Goal: Transaction & Acquisition: Purchase product/service

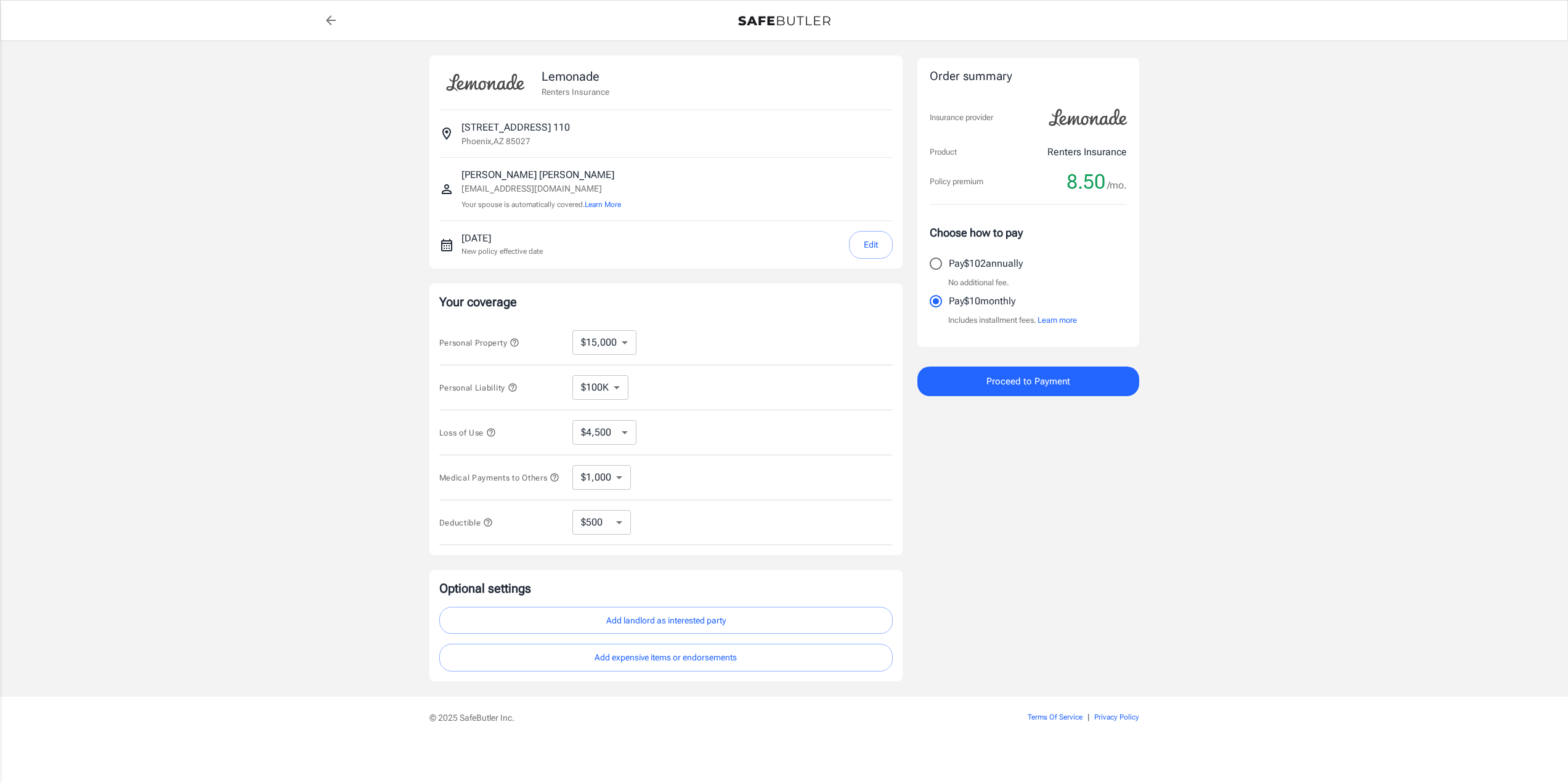
select select "15000"
select select "500"
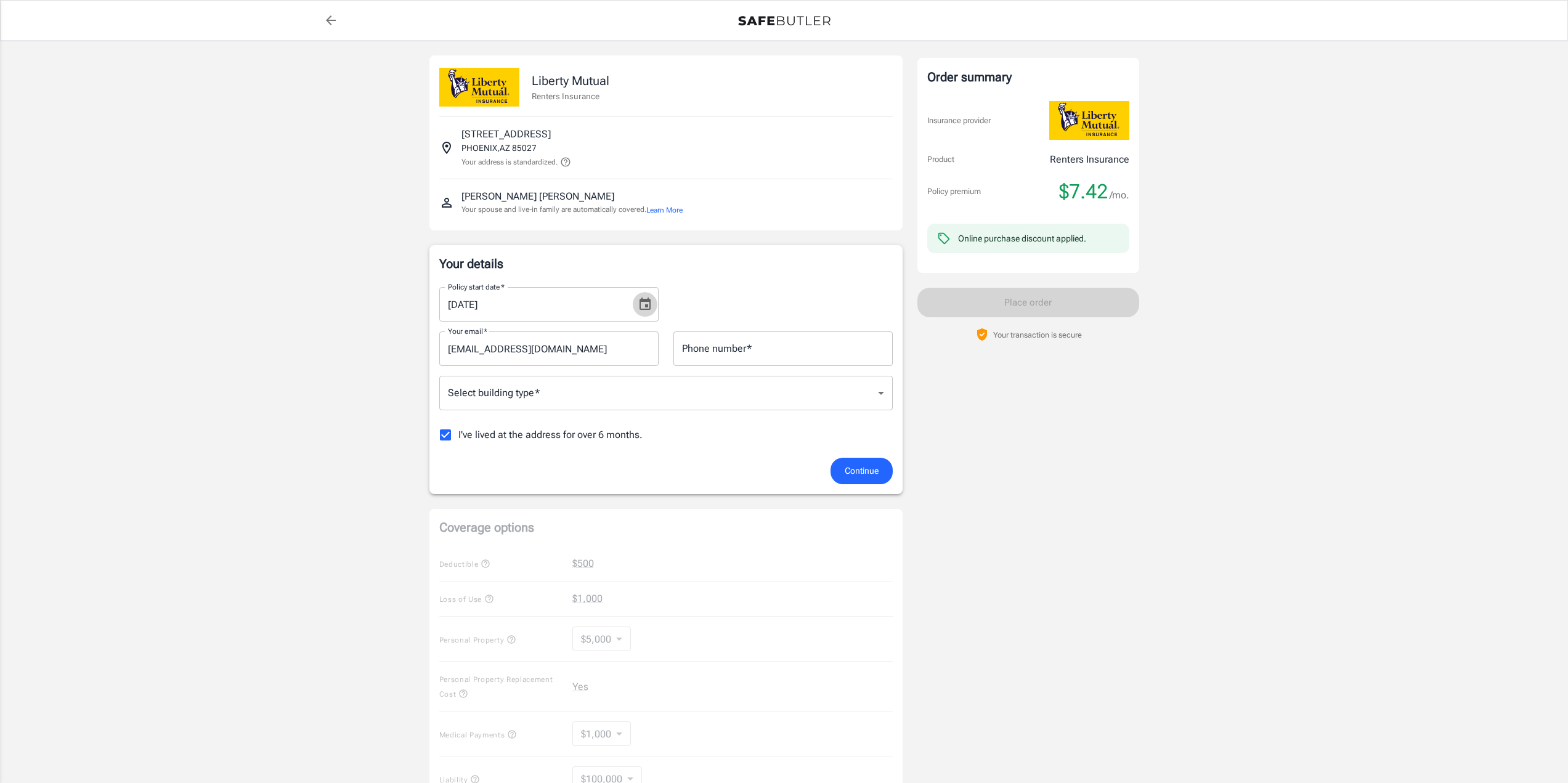
click at [644, 310] on icon "Choose date, selected date is Sep 25, 2025" at bounding box center [645, 304] width 11 height 12
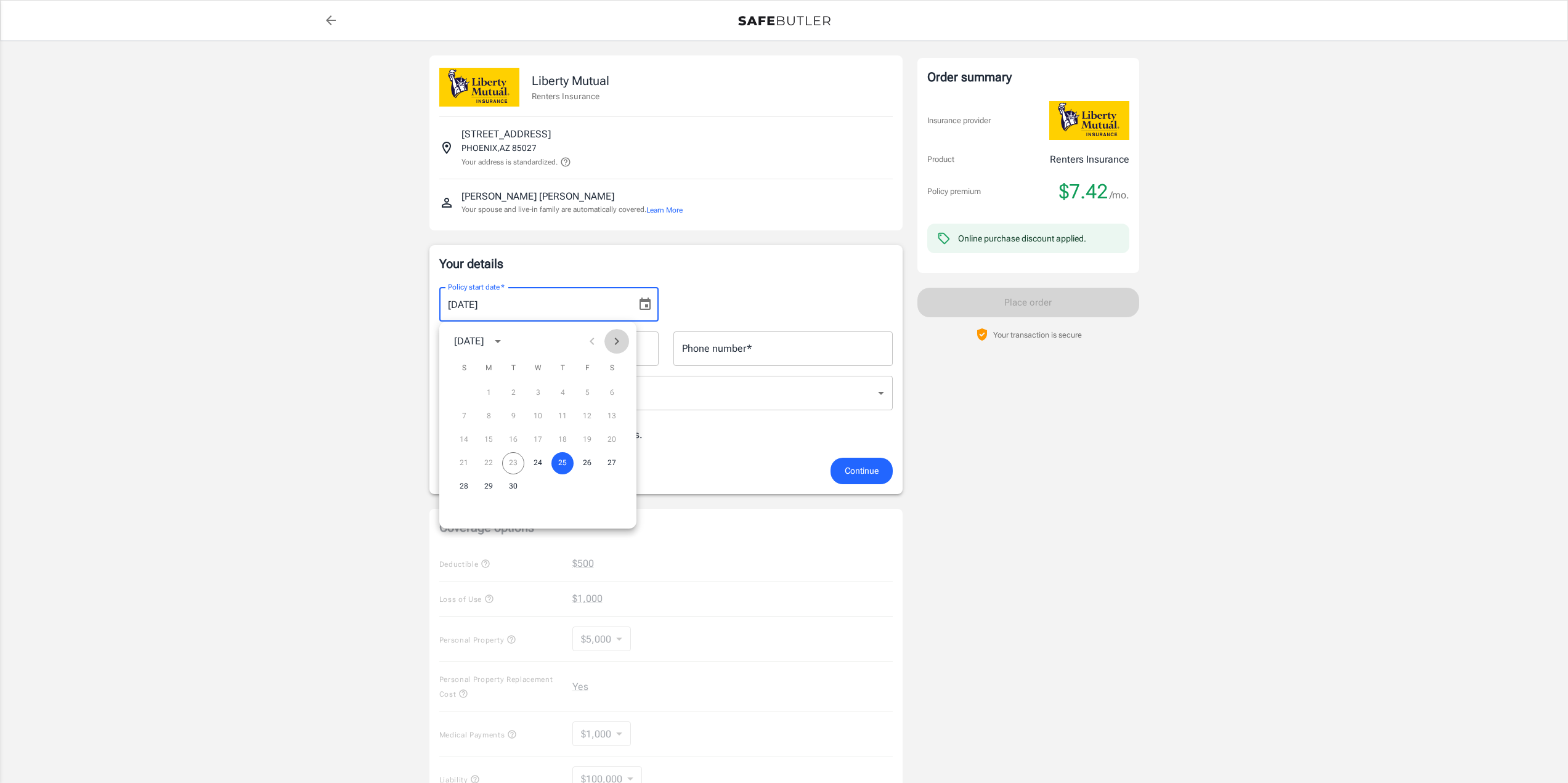
drag, startPoint x: 621, startPoint y: 339, endPoint x: 607, endPoint y: 347, distance: 16.1
click at [621, 340] on icon "Next month" at bounding box center [617, 342] width 15 height 15
click at [590, 392] on button "3" at bounding box center [587, 393] width 22 height 22
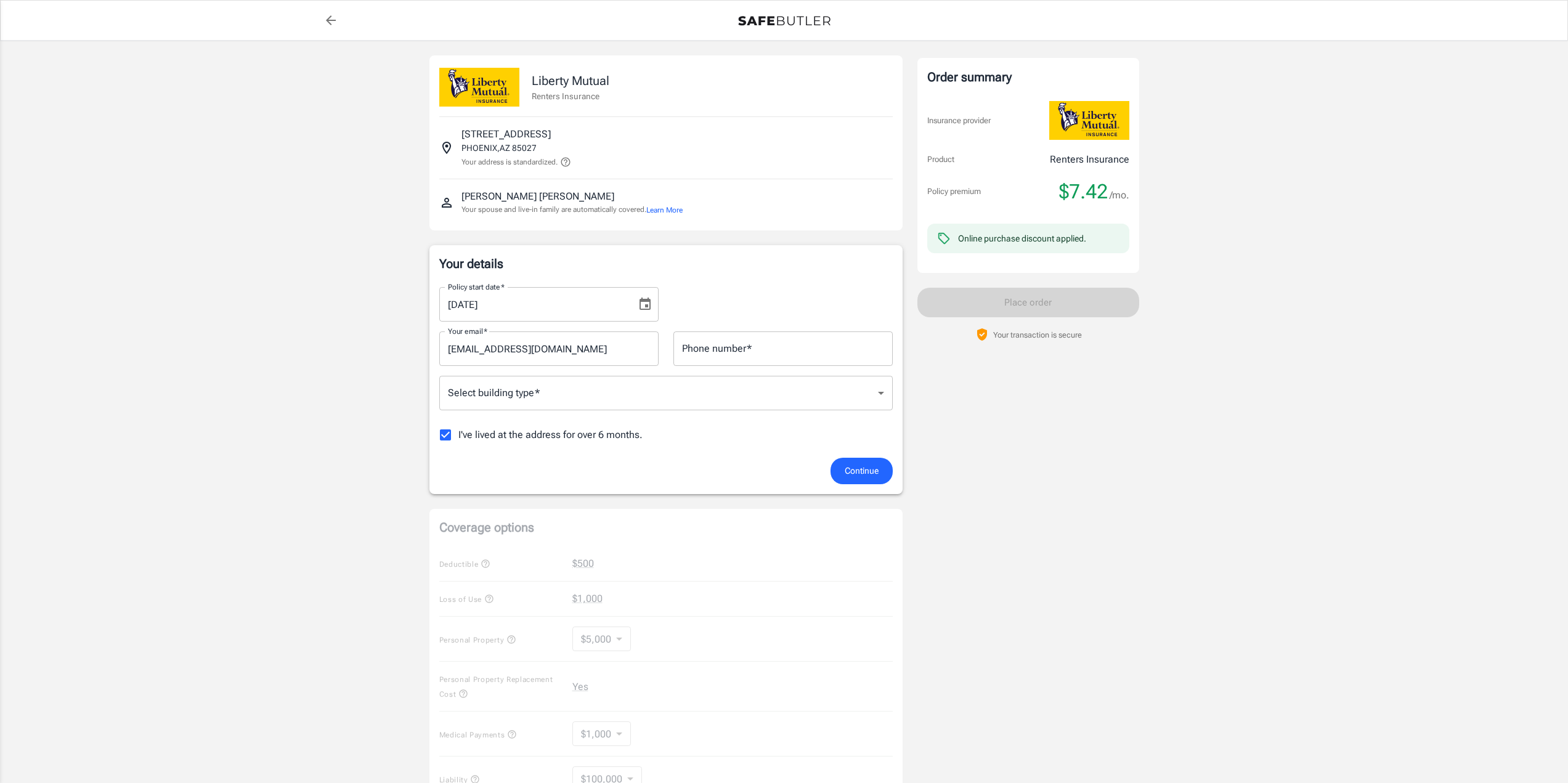
type input "10/03/2025"
click at [879, 402] on body "Policy premium $ 7.42 /mo Liberty Mutual Renters Insurance 21220 N 23RD AVE 110…" at bounding box center [788, 582] width 1577 height 1164
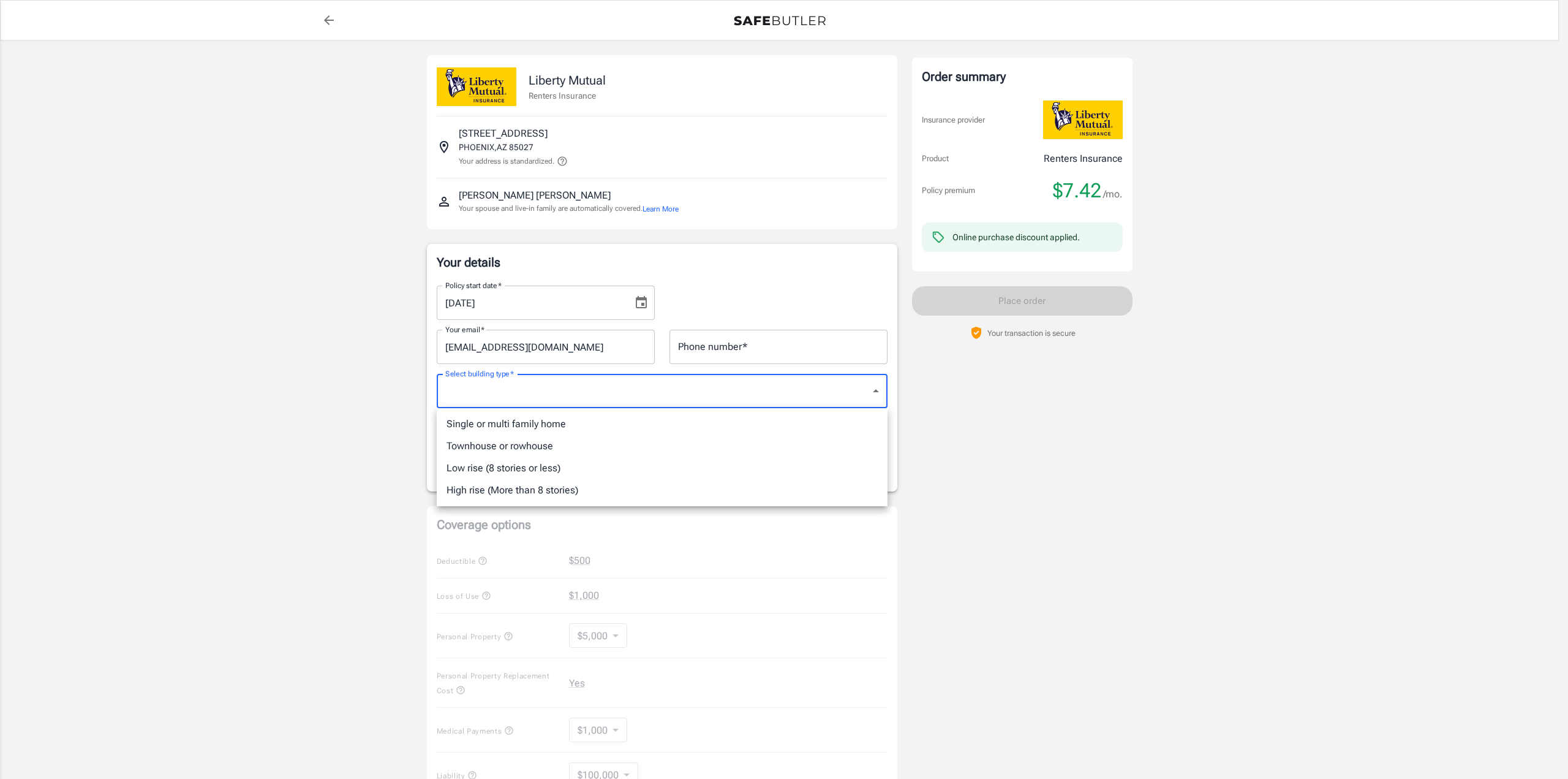
drag, startPoint x: 1355, startPoint y: 277, endPoint x: 1046, endPoint y: 246, distance: 310.6
click at [1353, 277] on div at bounding box center [784, 390] width 1568 height 779
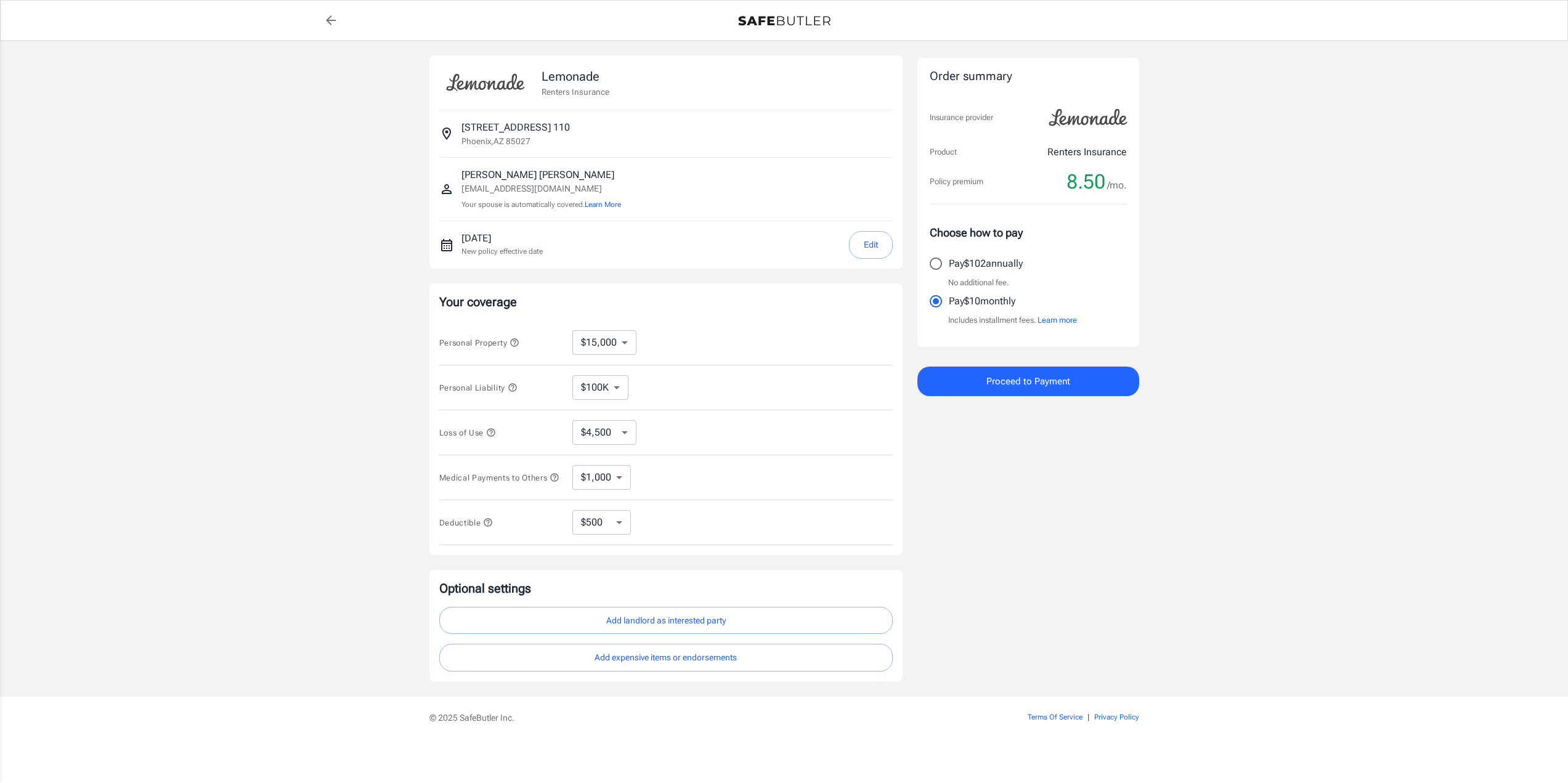
select select "15000"
click at [876, 248] on button "Edit" at bounding box center [871, 244] width 44 height 27
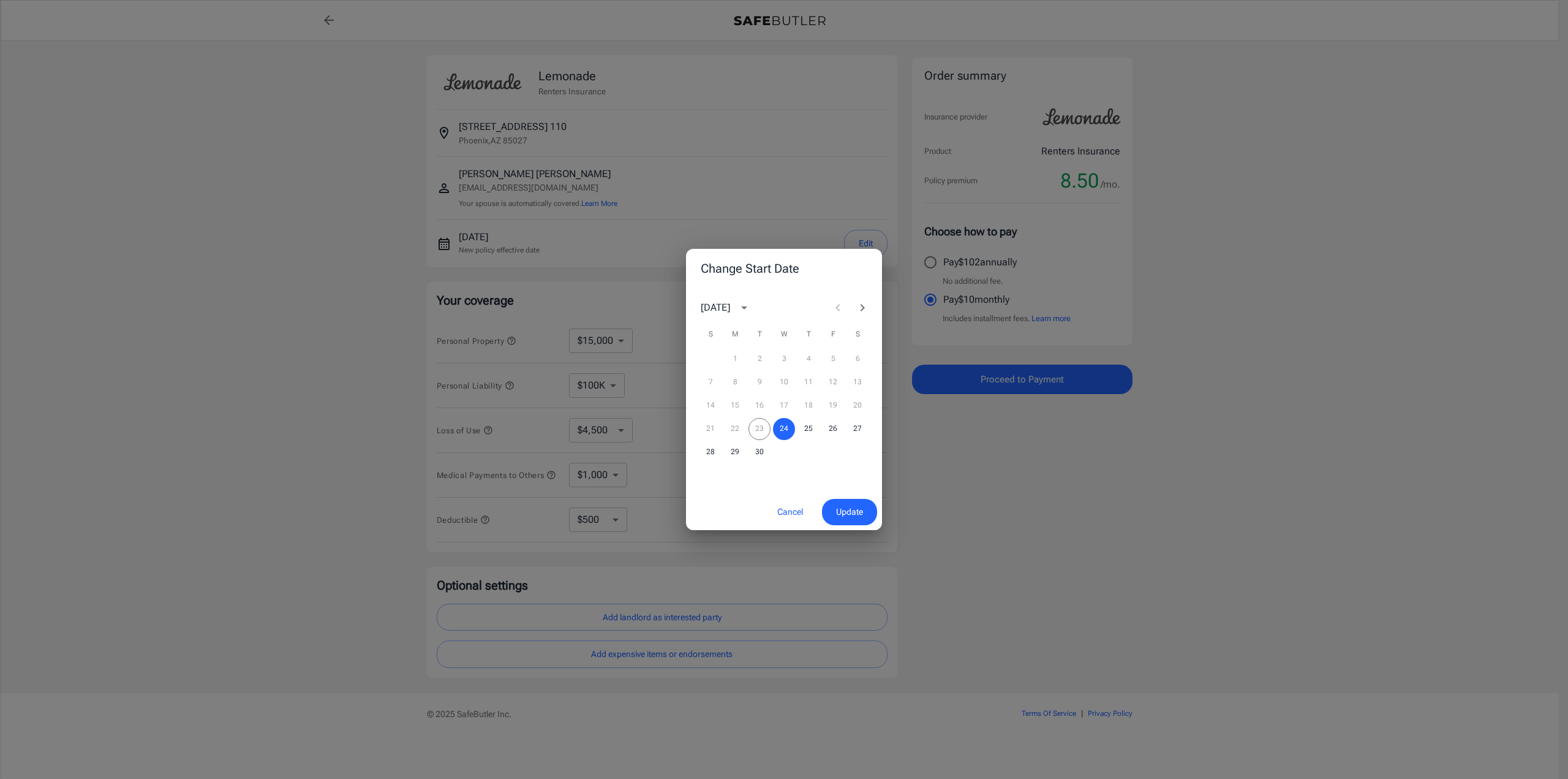
click at [860, 307] on icon "Next month" at bounding box center [863, 308] width 15 height 15
click at [835, 361] on button "3" at bounding box center [833, 359] width 22 height 22
click at [850, 520] on button "Update" at bounding box center [849, 511] width 55 height 27
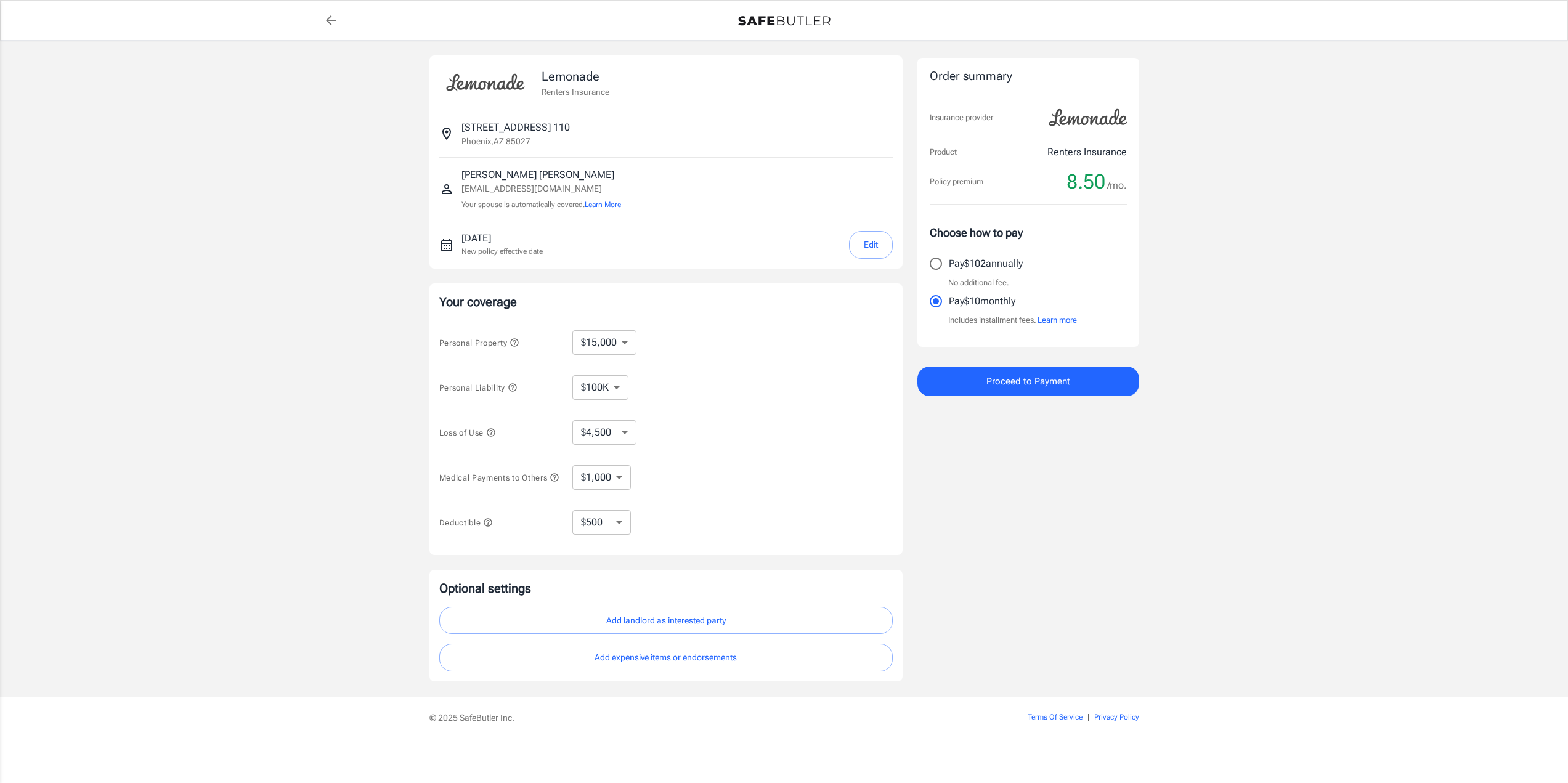
click at [999, 526] on div "Order summary Insurance provider Product Renters Insurance Policy premium 8.50 …" at bounding box center [1028, 368] width 222 height 626
click at [518, 345] on icon "button" at bounding box center [514, 342] width 10 height 10
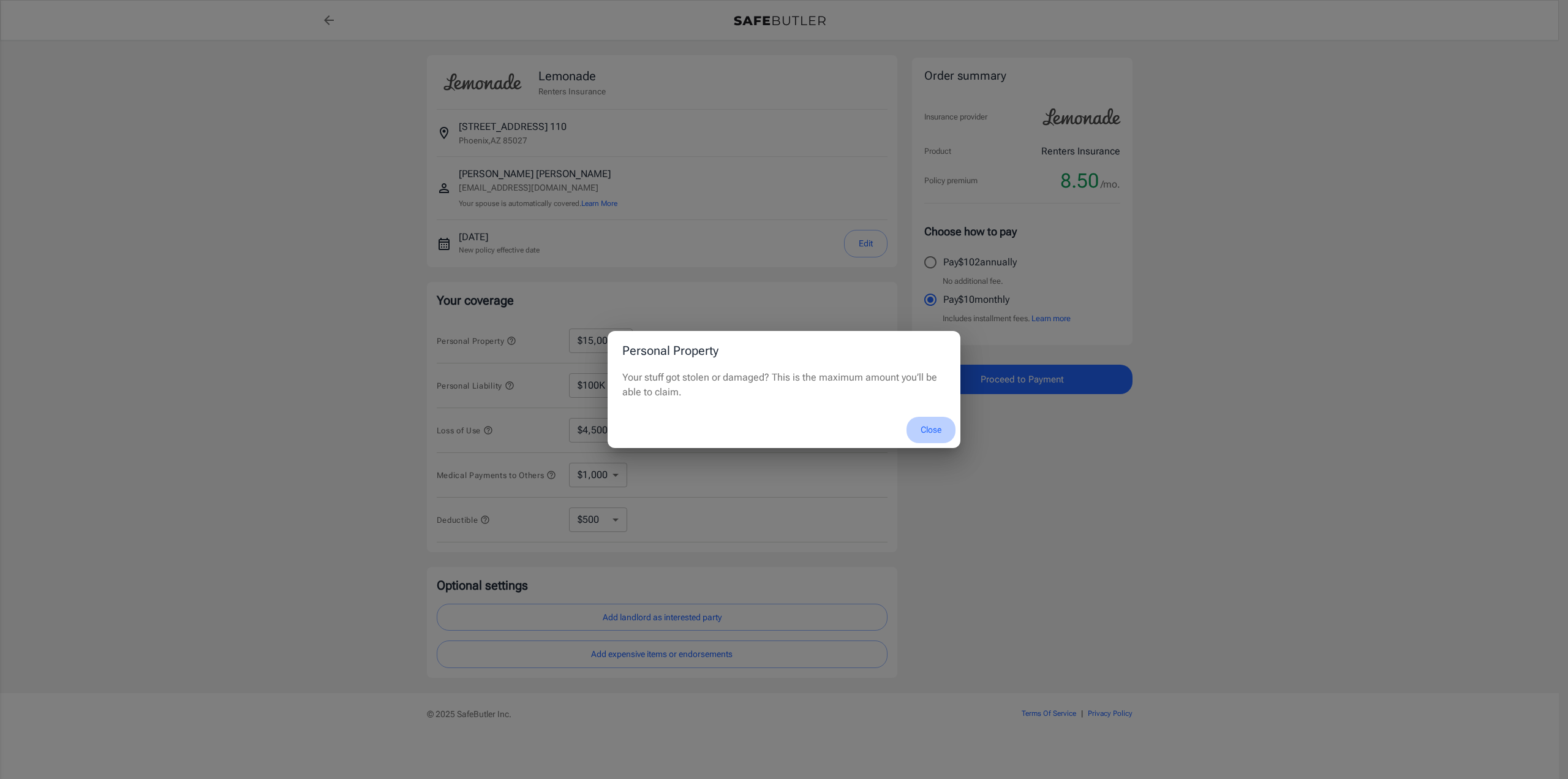
click at [934, 432] on button "Close" at bounding box center [931, 430] width 49 height 27
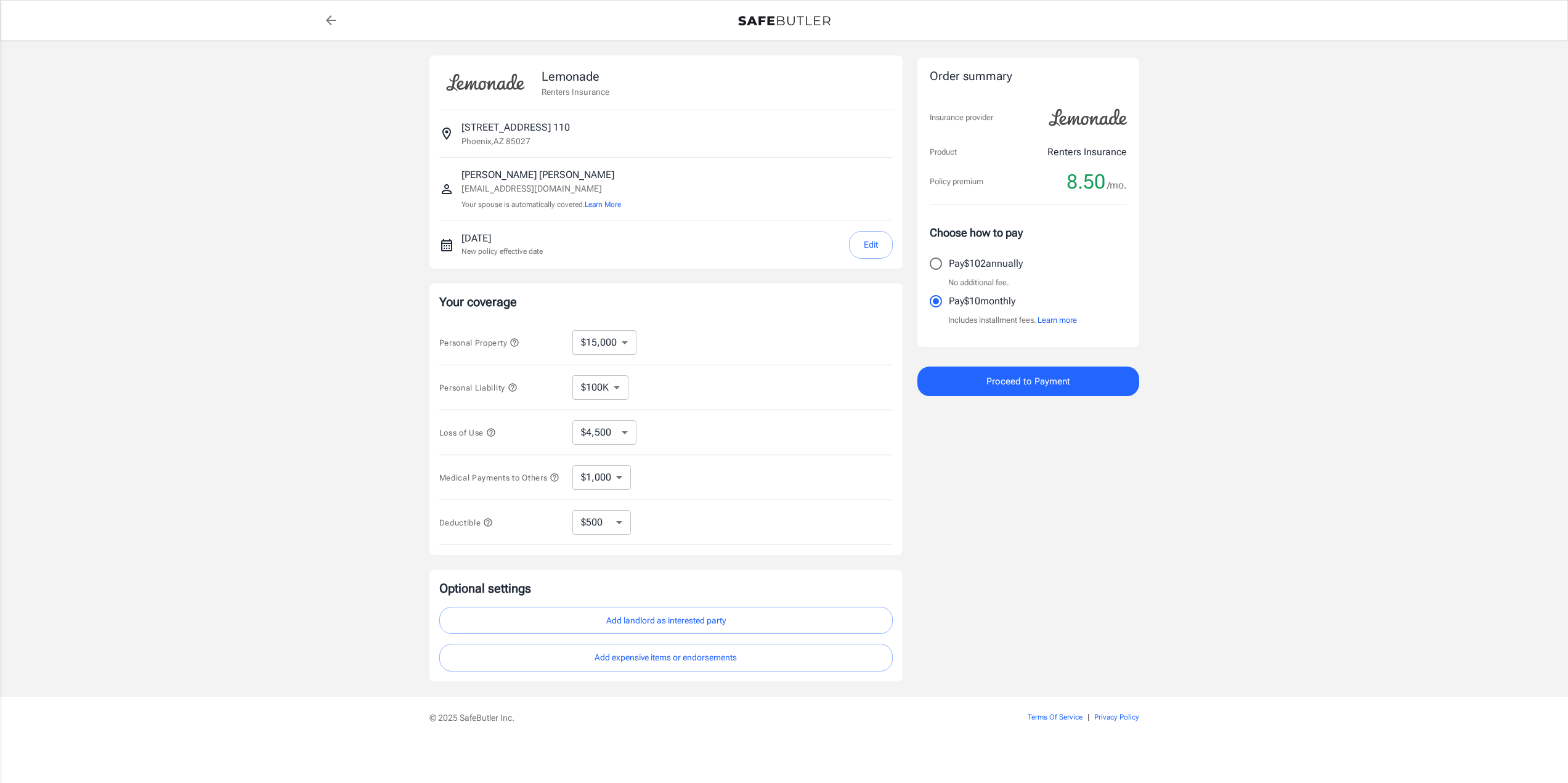
click at [491, 525] on icon "button" at bounding box center [488, 522] width 10 height 10
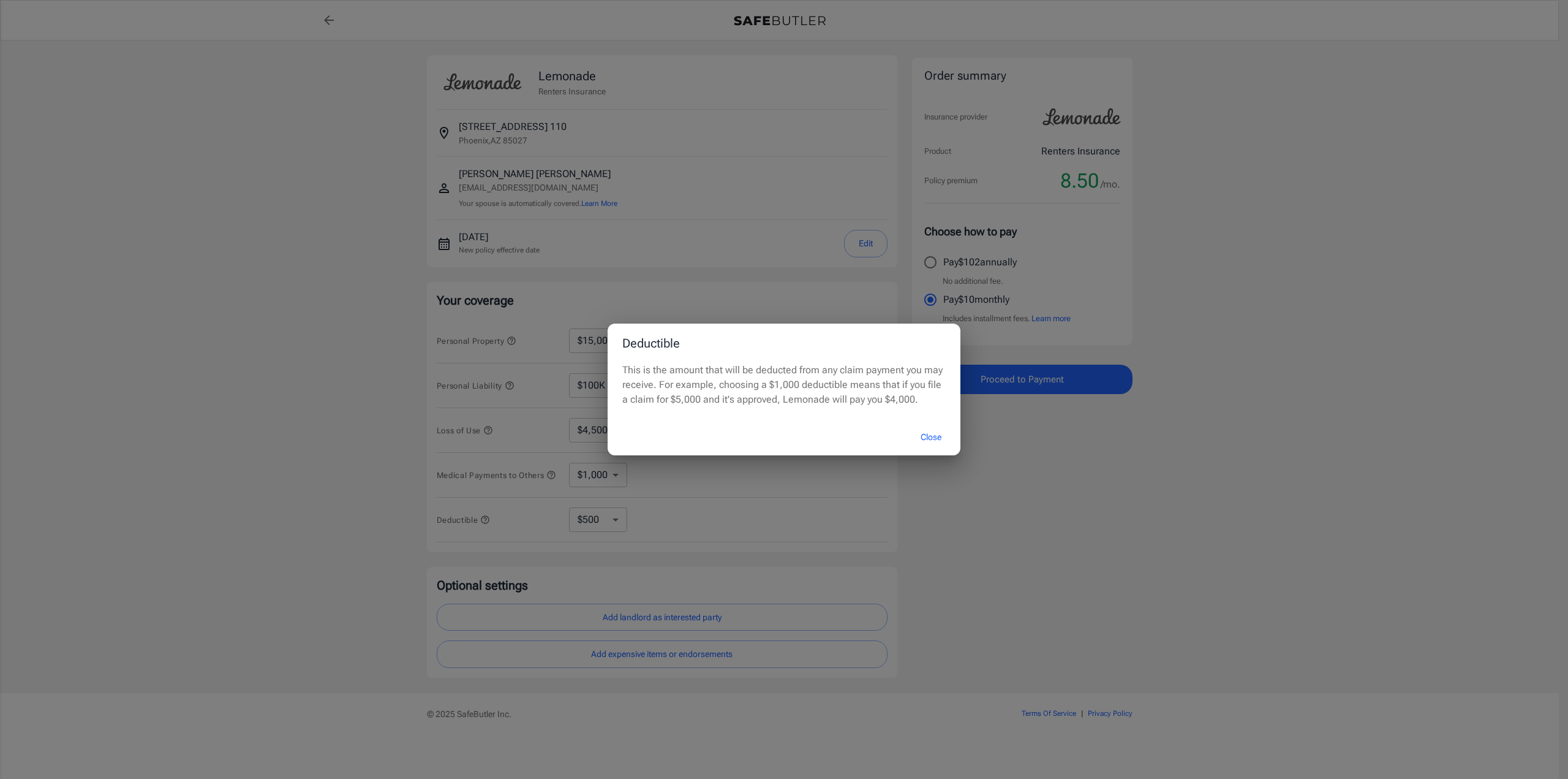
drag, startPoint x: 1076, startPoint y: 511, endPoint x: 1019, endPoint y: 483, distance: 63.5
click at [1073, 509] on div "Deductible This is the amount that will be deducted from any claim payment you …" at bounding box center [784, 390] width 1568 height 779
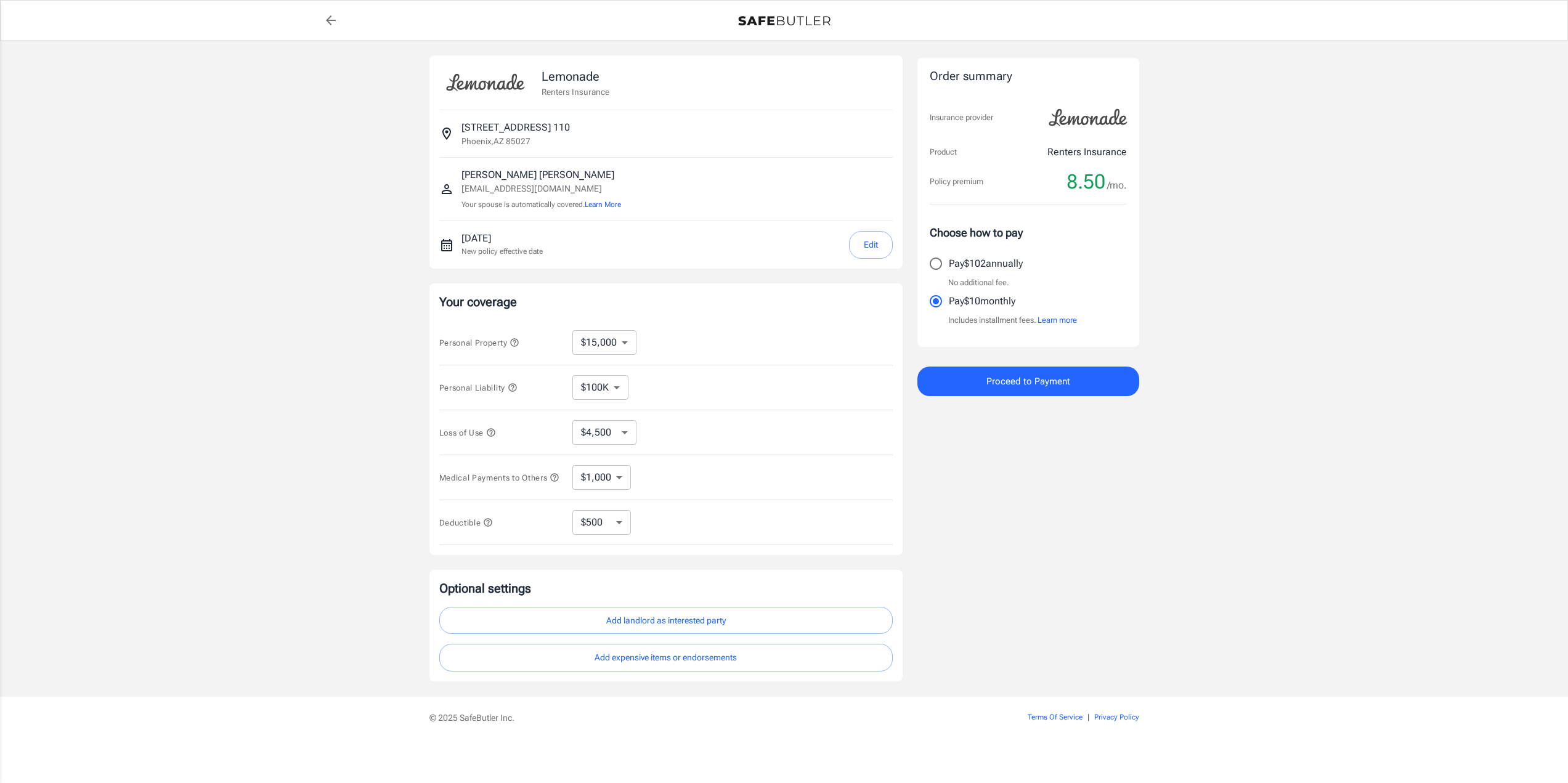
click at [1054, 374] on span "Proceed to Payment" at bounding box center [1028, 381] width 84 height 16
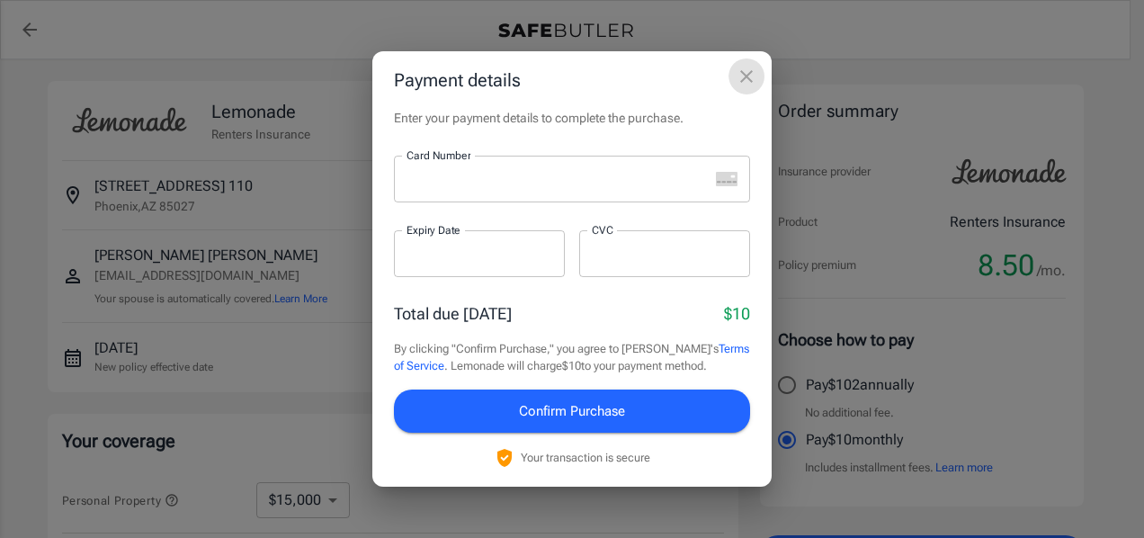
click at [751, 77] on icon "close" at bounding box center [747, 77] width 22 height 22
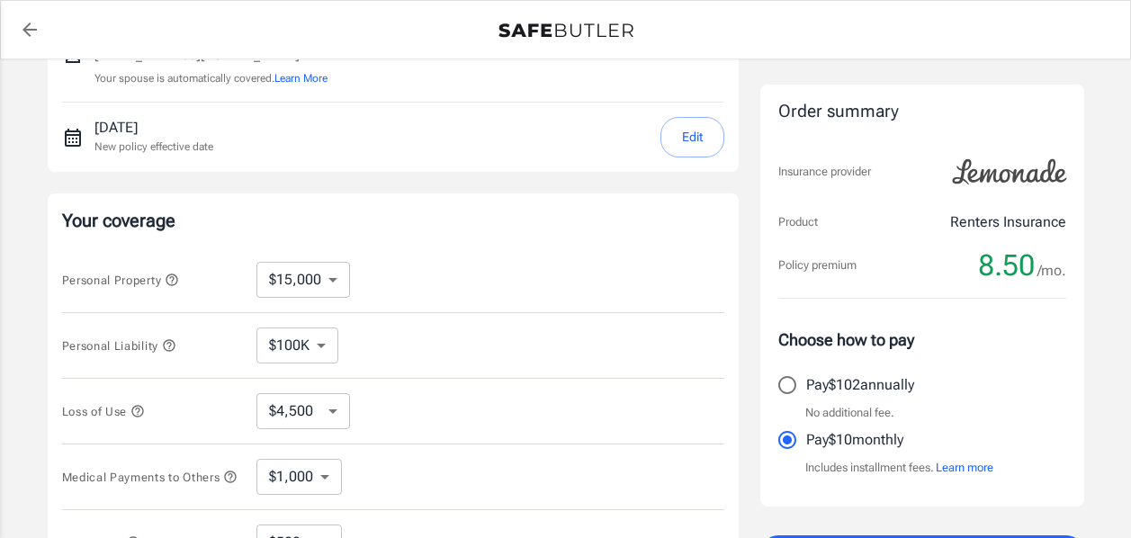
scroll to position [310, 0]
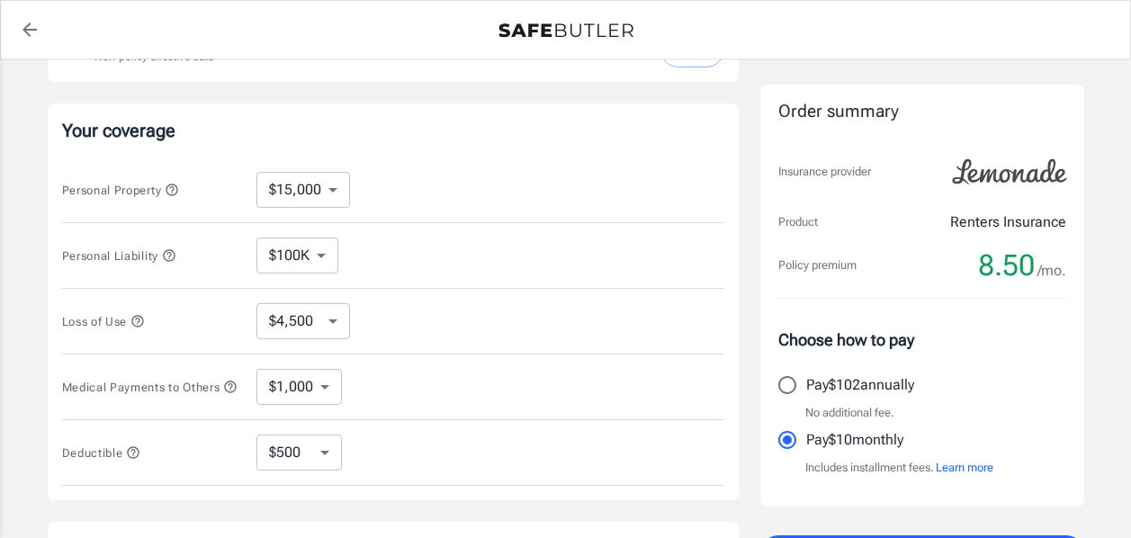
click at [137, 323] on icon "button" at bounding box center [137, 321] width 14 height 14
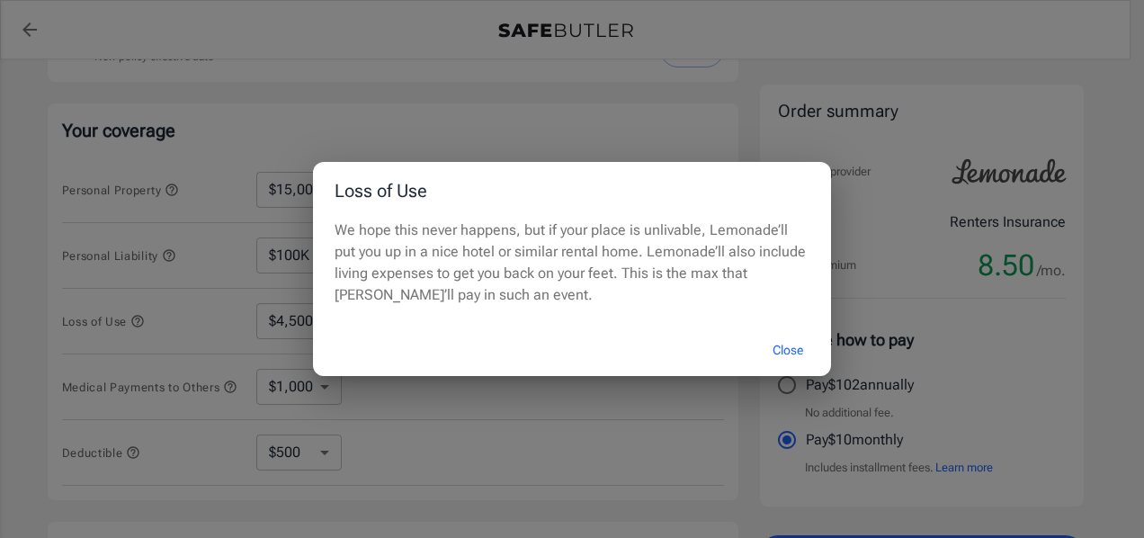
click at [653, 423] on div "Loss of Use We hope this never happens, but if your place is unlivable, Lemonad…" at bounding box center [572, 269] width 1144 height 538
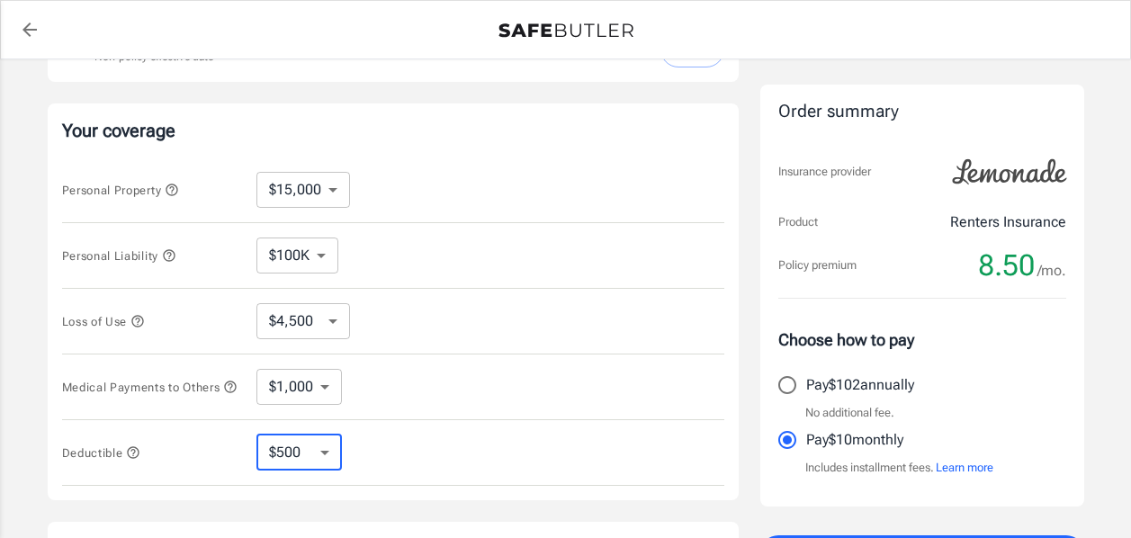
click at [328, 461] on select "$250 $500 $1,000 $2,500" at bounding box center [298, 453] width 85 height 36
select select "250"
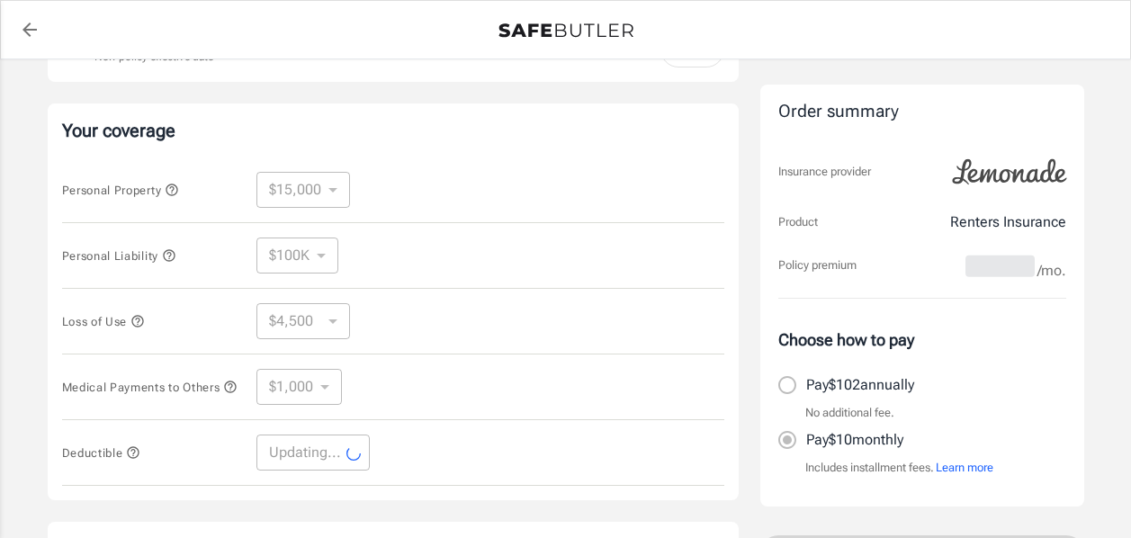
select select "250"
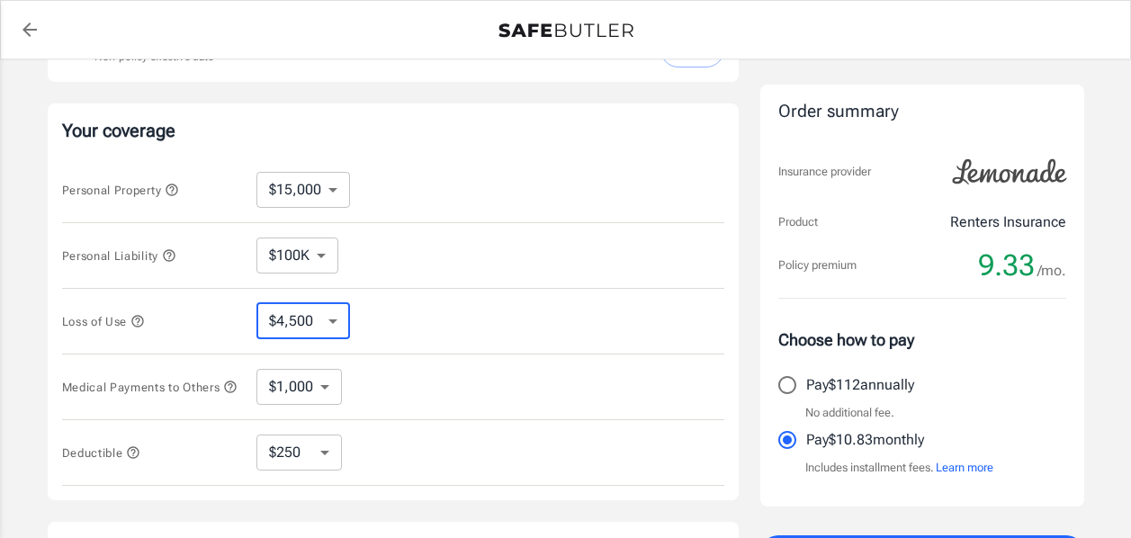
click at [332, 323] on select "$4,500 $7,500 $13,500 $22,500 $34,500 $55,500 $85,500 $130K $200K" at bounding box center [303, 321] width 94 height 36
select select "7500"
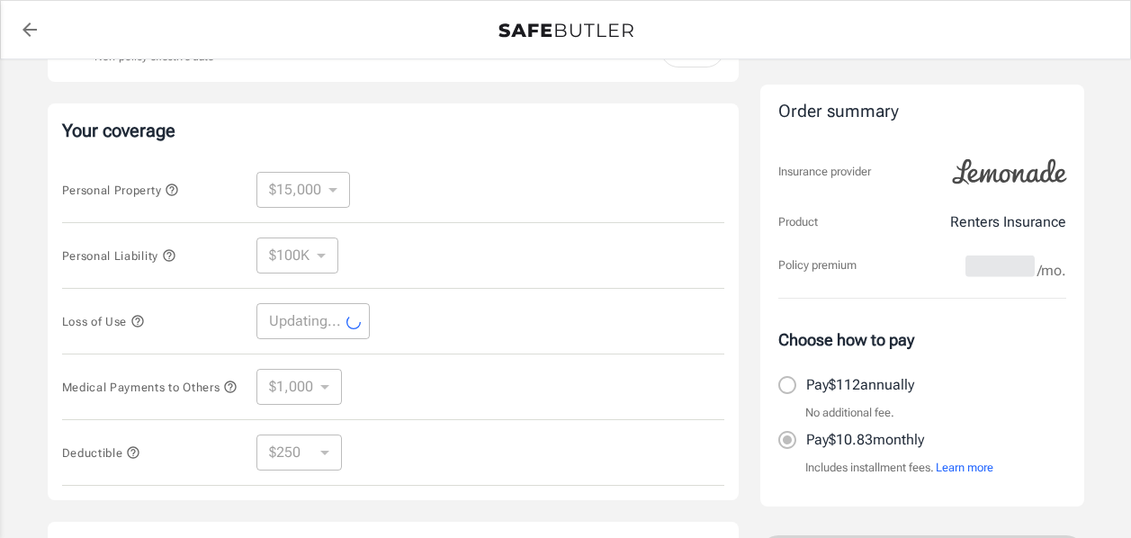
select select "7500"
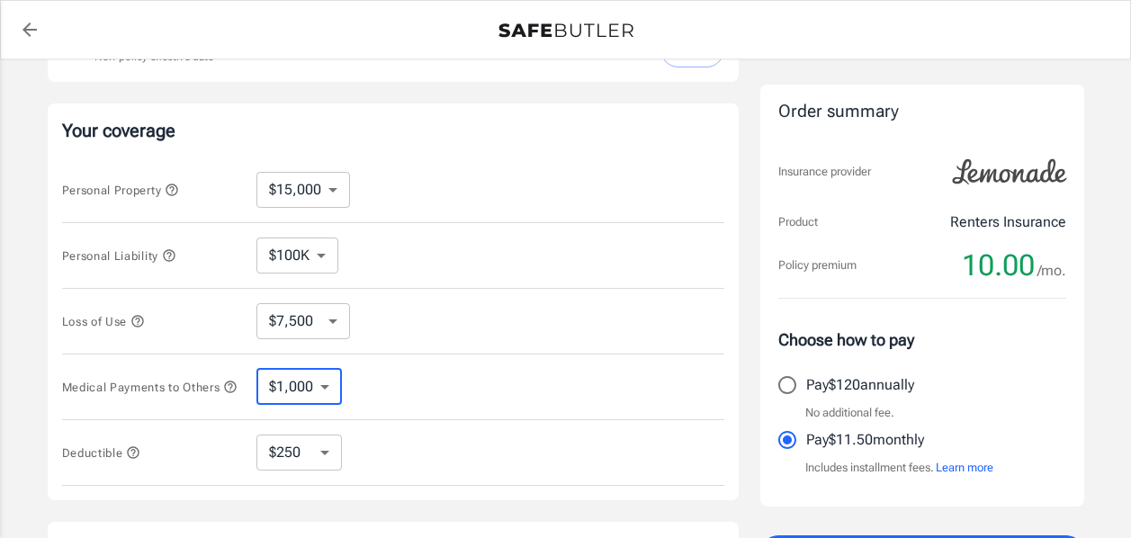
click at [327, 387] on select "$1,000 $2,000 $3,000 $4,000 $5,000" at bounding box center [298, 387] width 85 height 36
select select "2000"
click at [326, 394] on select "$1,000 $2,000 $3,000 $4,000 $5,000" at bounding box center [298, 387] width 85 height 36
select select "5000"
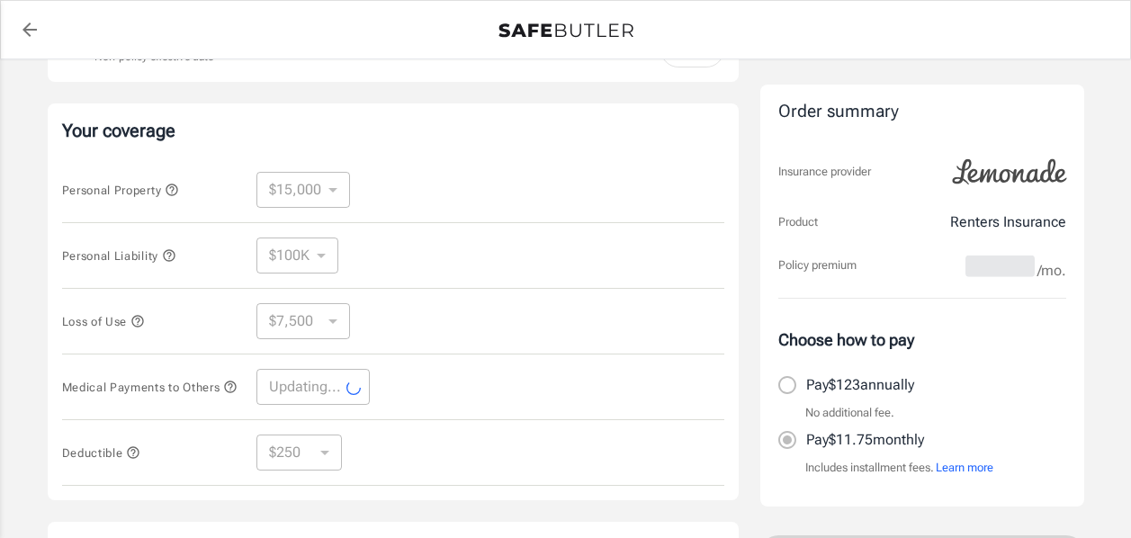
select select "5000"
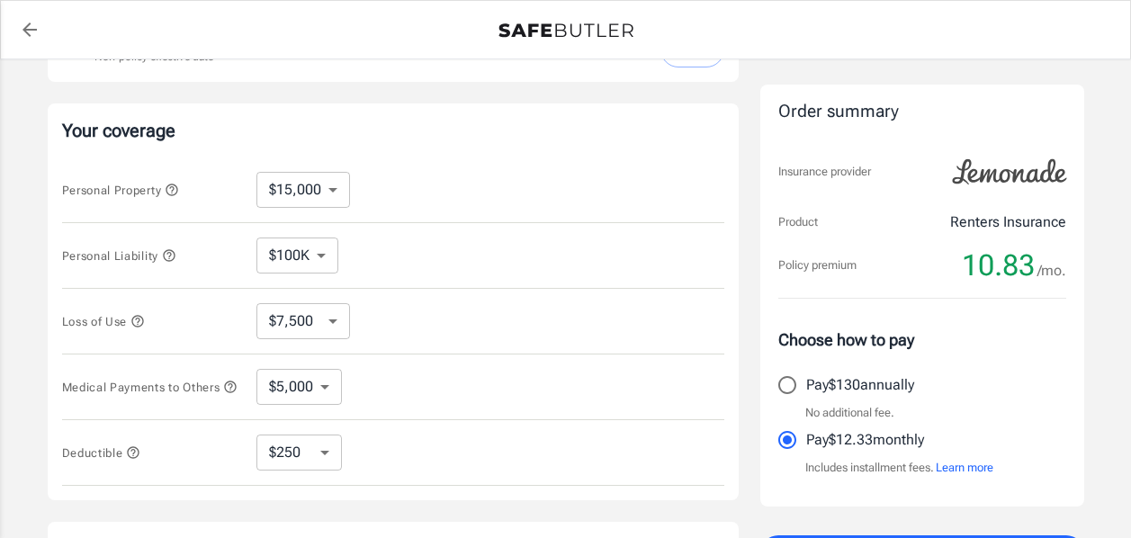
click at [332, 397] on select "$1,000 $2,000 $3,000 $4,000 $5,000" at bounding box center [298, 387] width 85 height 36
click at [329, 319] on select "$4,500 $7,500 $13,500 $22,500 $34,500 $55,500 $85,500 $130K $200K" at bounding box center [303, 321] width 94 height 36
select select "22500"
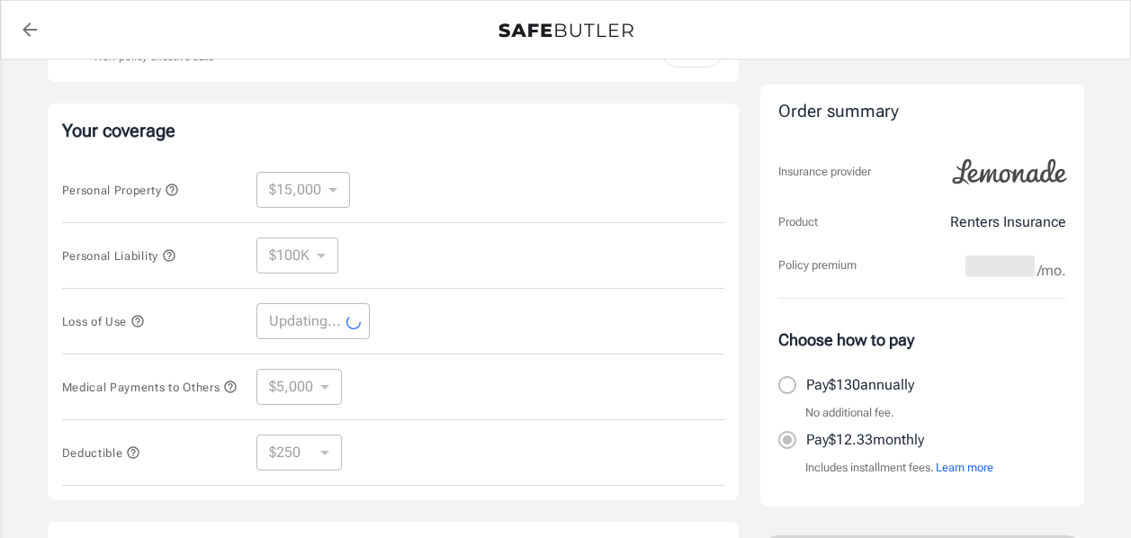
select select "22500"
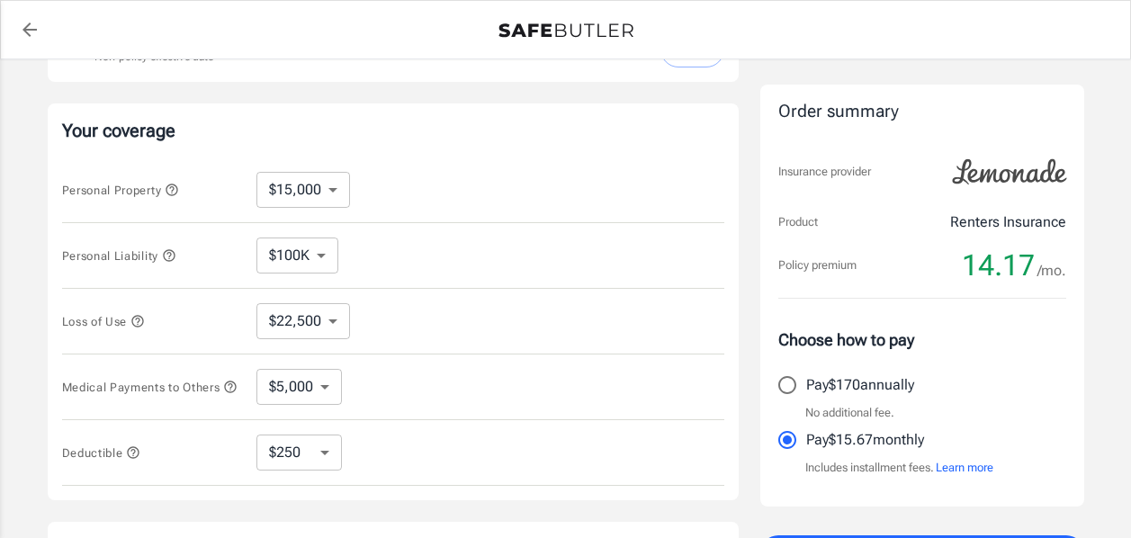
click at [329, 186] on select "$10,000 $15,000 $20,000 $25,000 $30,000 $40,000 $50,000 $100K $150K $200K $250K" at bounding box center [303, 190] width 94 height 36
select select "30000"
click at [330, 195] on select "$10,000 $15,000 $20,000 $25,000 $30,000 $40,000 $50,000 $100K $150K $200K $250K" at bounding box center [303, 190] width 94 height 36
select select "25000"
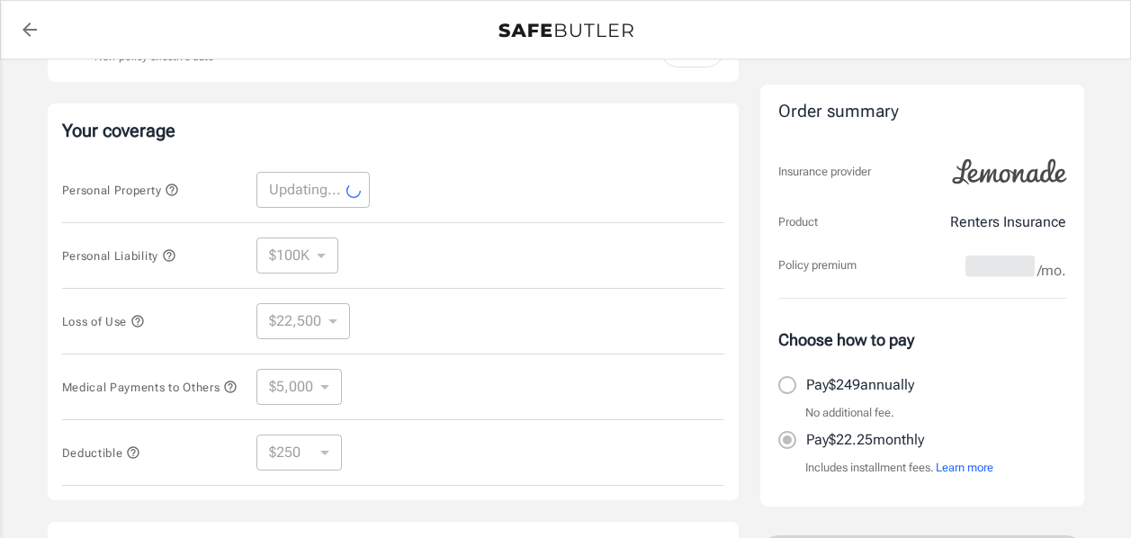
select select "25000"
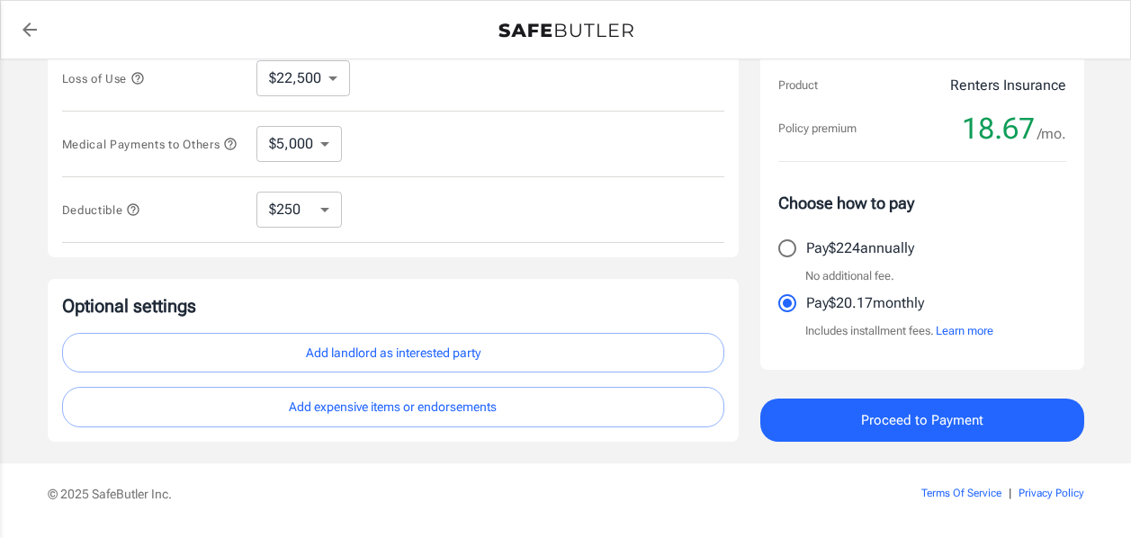
scroll to position [522, 0]
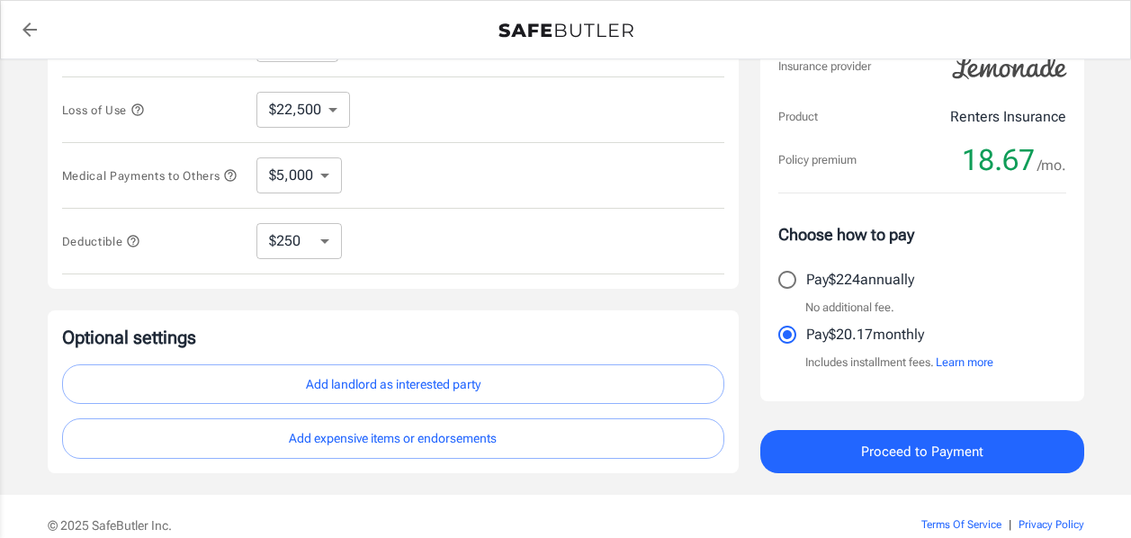
click at [916, 461] on span "Proceed to Payment" at bounding box center [922, 451] width 122 height 23
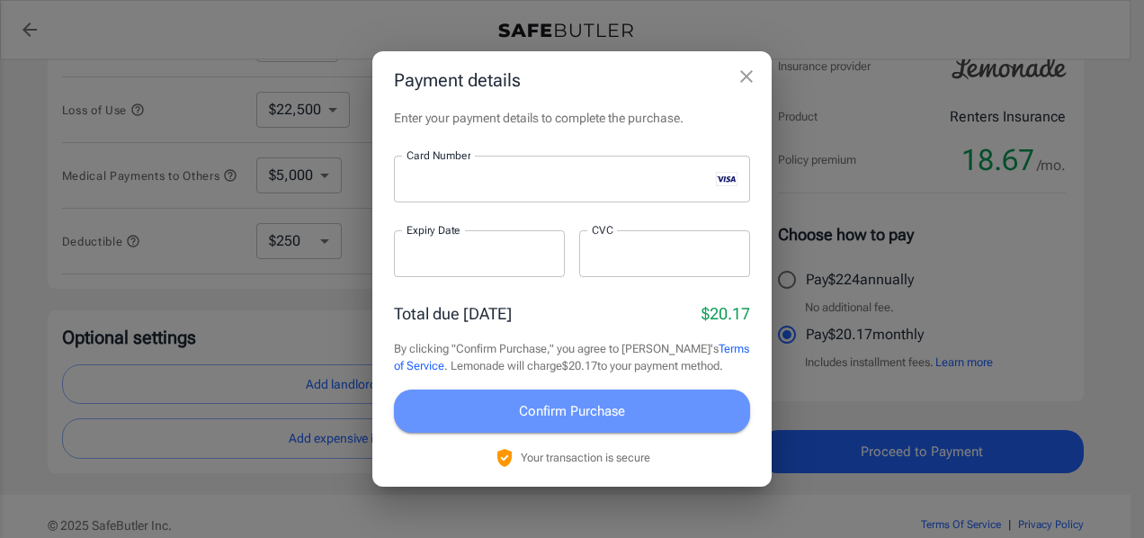
click at [629, 423] on button "Confirm Purchase" at bounding box center [572, 411] width 356 height 43
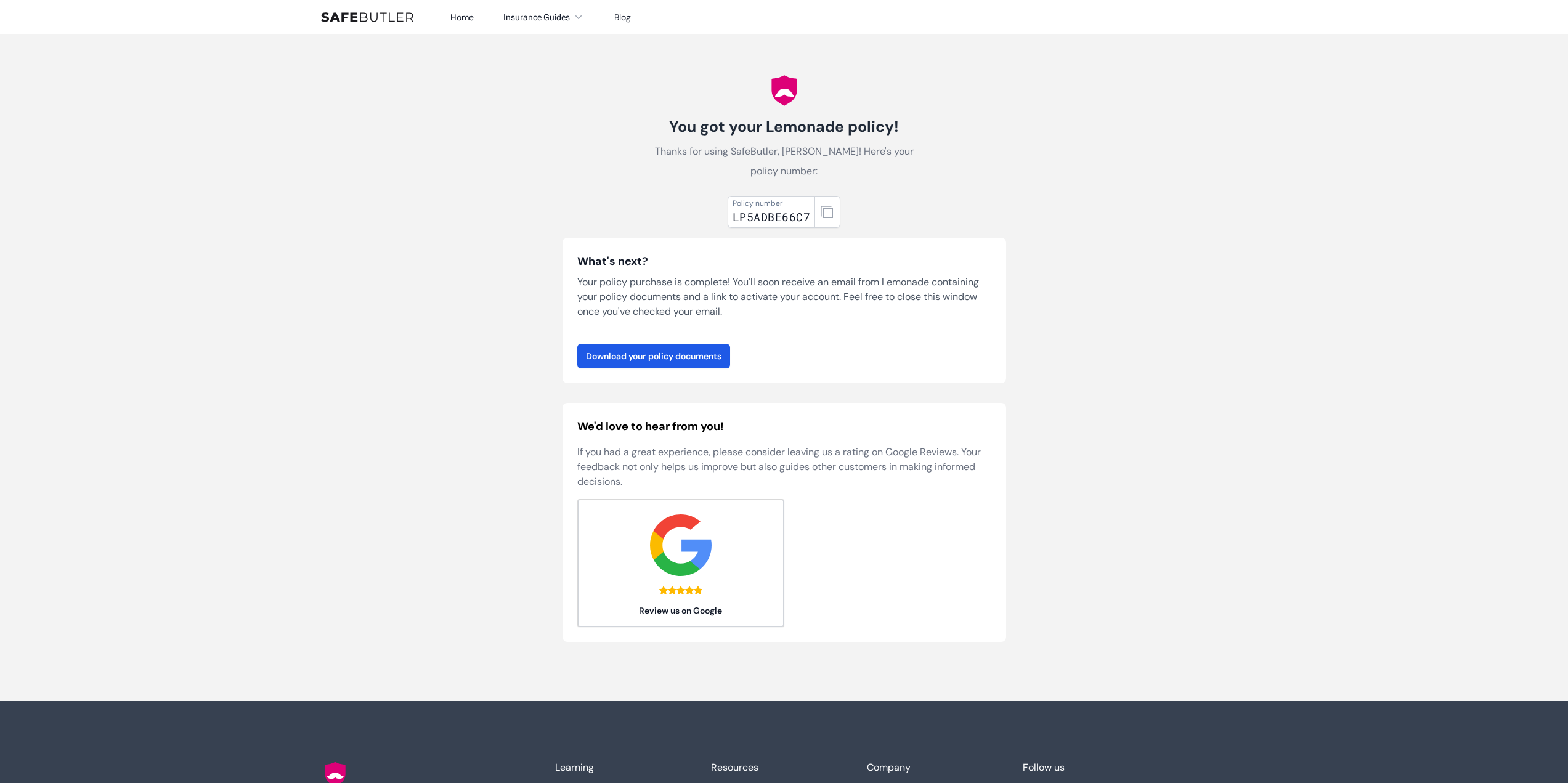
click at [403, 194] on body "Home Insurance Guides Renters Insurance Blog" at bounding box center [784, 489] width 1568 height 979
click at [774, 283] on body "Home Insurance Guides Renters Insurance Blog" at bounding box center [784, 489] width 1568 height 979
click at [285, 101] on body "Home Insurance Guides Renters Insurance Blog" at bounding box center [784, 489] width 1568 height 979
